Goal: Task Accomplishment & Management: Manage account settings

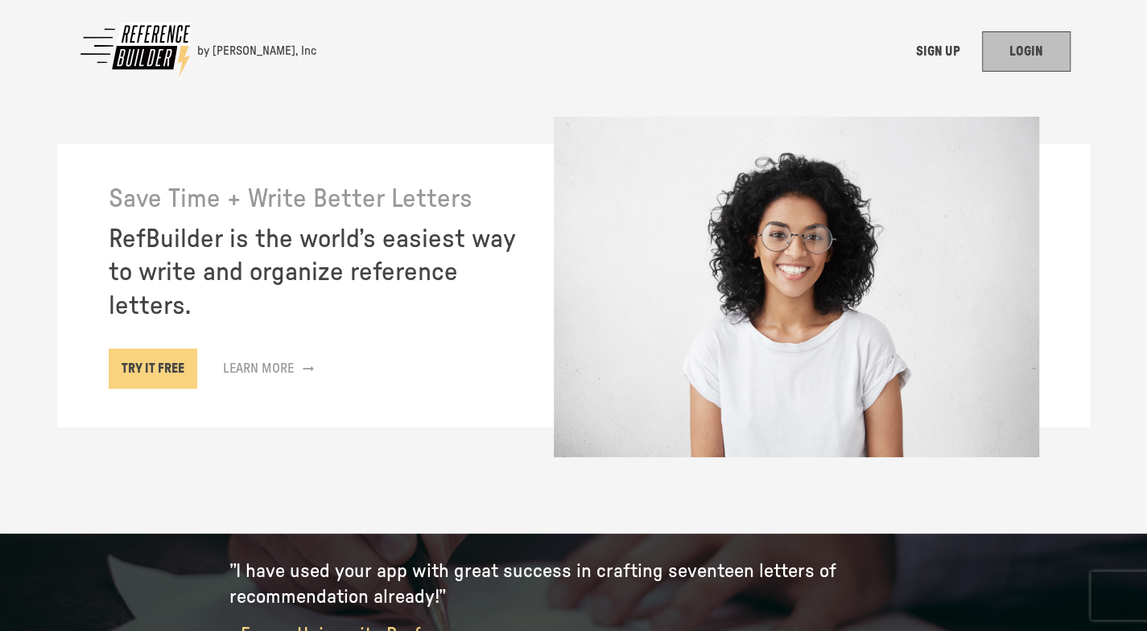
click at [1031, 48] on link "LOGIN" at bounding box center [1026, 51] width 89 height 40
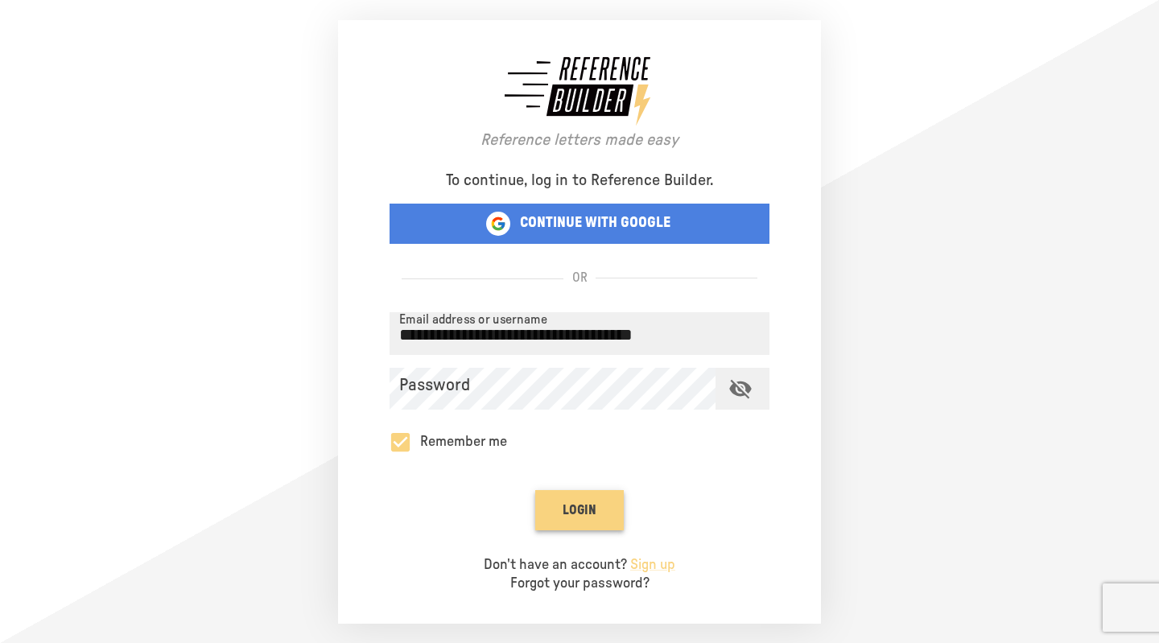
click at [577, 516] on button "Login" at bounding box center [579, 510] width 89 height 40
